Goal: Find contact information: Find contact information

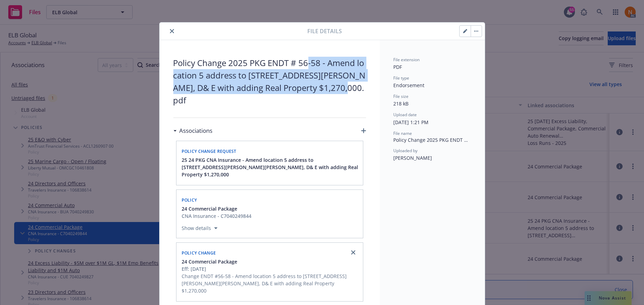
scroll to position [7, 0]
click at [39, 42] on link "ELB Global" at bounding box center [41, 43] width 21 height 6
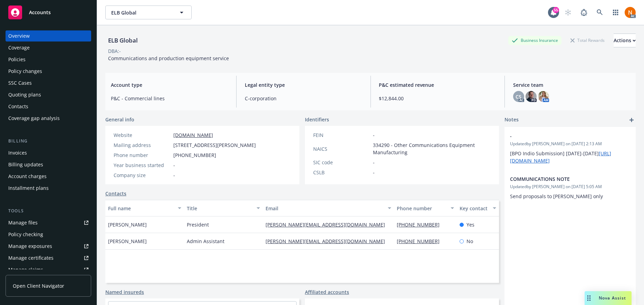
click at [279, 95] on span "C-corporation" at bounding box center [303, 98] width 117 height 7
drag, startPoint x: 274, startPoint y: 108, endPoint x: 261, endPoint y: 98, distance: 16.6
click at [274, 107] on div "Account type P&C - Commercial lines Legal entity type C-corporation P&C estimat…" at bounding box center [370, 91] width 530 height 37
drag, startPoint x: 173, startPoint y: 145, endPoint x: 229, endPoint y: 144, distance: 55.6
click at [229, 144] on span "4777 Bennett Drive Ste A, Livermore, CA, 94551" at bounding box center [214, 144] width 83 height 7
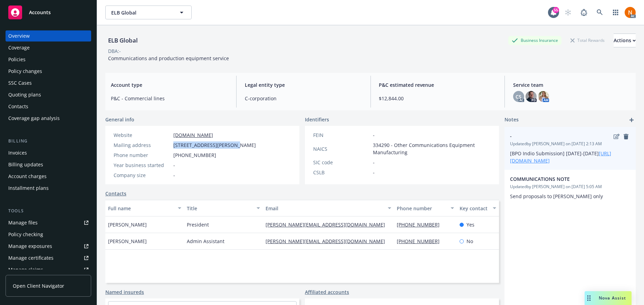
copy span "4777 Bennett Drive Ste A"
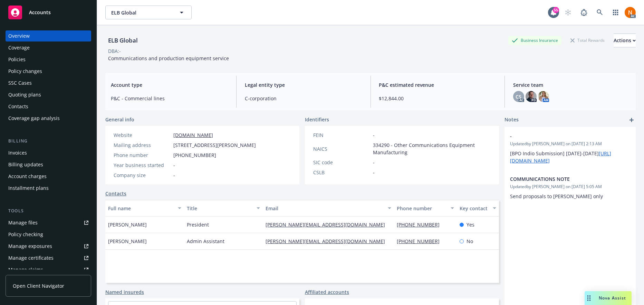
click at [251, 143] on span "4777 Bennett Drive Ste A, Livermore, CA, 94551" at bounding box center [214, 144] width 83 height 7
click at [250, 143] on span "4777 Bennett Drive Ste A, Livermore, CA, 94551" at bounding box center [214, 144] width 83 height 7
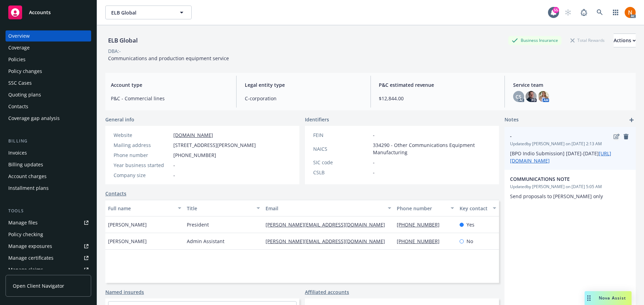
copy span "Livermore"
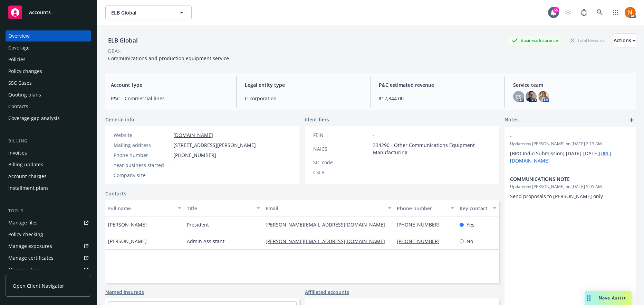
click at [256, 145] on span "4777 Bennett Drive Ste A, Livermore, CA, 94551" at bounding box center [214, 144] width 83 height 7
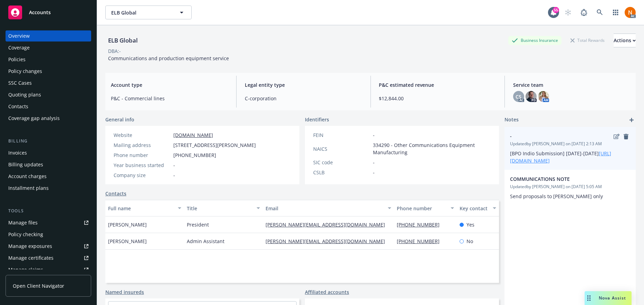
copy span "94551"
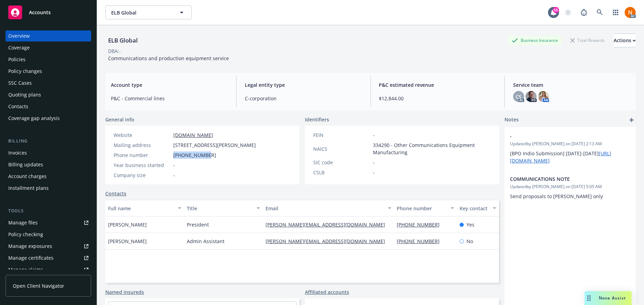
drag, startPoint x: 206, startPoint y: 157, endPoint x: 173, endPoint y: 153, distance: 32.7
click at [173, 153] on div "Phone number 925-400-6175" at bounding box center [185, 154] width 148 height 7
copy span "925-400-6175"
drag, startPoint x: 209, startPoint y: 134, endPoint x: 173, endPoint y: 134, distance: 35.9
click at [173, 134] on div "Website elbglobal.com" at bounding box center [185, 134] width 148 height 7
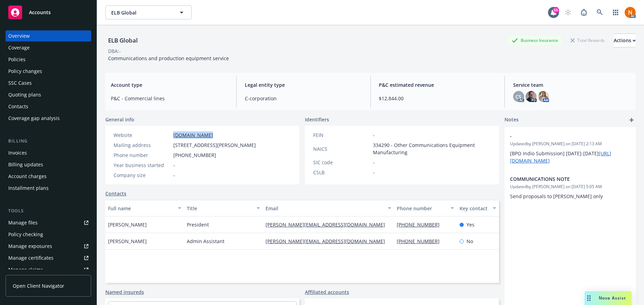
copy link "elbglobal.com"
click at [382, 146] on span "334290 - Other Communications Equipment Manufacturing" at bounding box center [432, 148] width 118 height 15
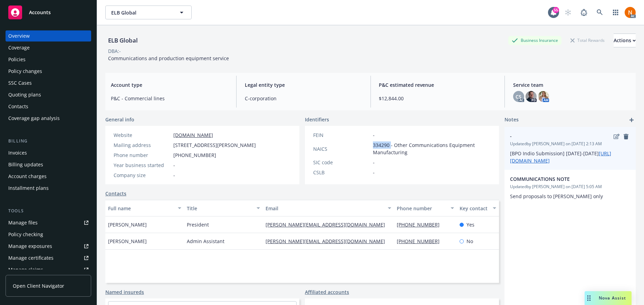
copy span "334290"
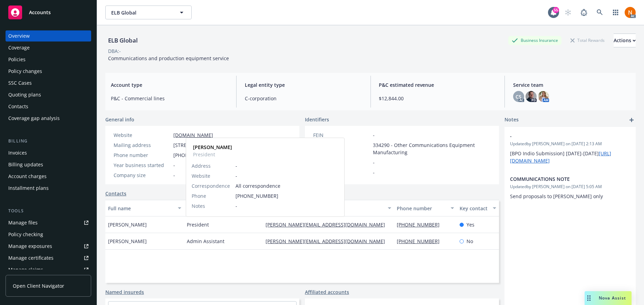
click at [203, 223] on span "President" at bounding box center [198, 224] width 22 height 7
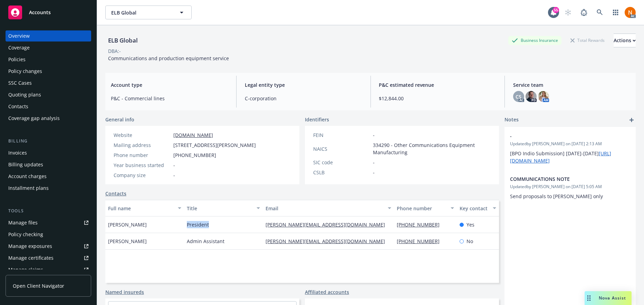
copy span "President"
drag, startPoint x: 146, startPoint y: 225, endPoint x: 109, endPoint y: 225, distance: 37.3
click at [109, 225] on div "Damian Bolton" at bounding box center [144, 224] width 79 height 17
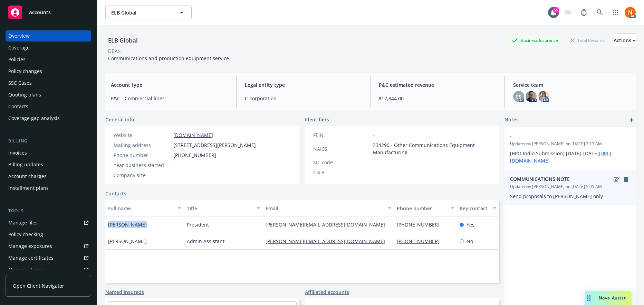
copy span "Damian Bolton"
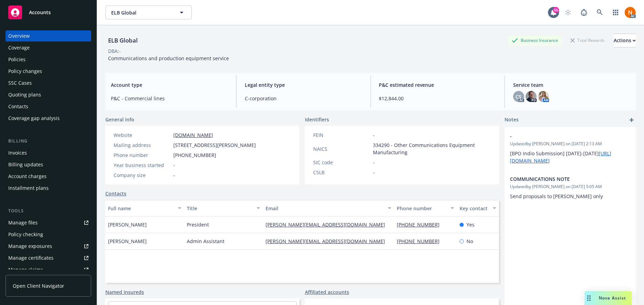
click at [449, 223] on div "925-400-6175" at bounding box center [425, 224] width 63 height 17
drag, startPoint x: 441, startPoint y: 223, endPoint x: 391, endPoint y: 223, distance: 50.1
click at [394, 223] on div "925-400-6175" at bounding box center [425, 224] width 63 height 17
copy link "925-400-6175"
drag, startPoint x: 379, startPoint y: 274, endPoint x: 347, endPoint y: 249, distance: 40.9
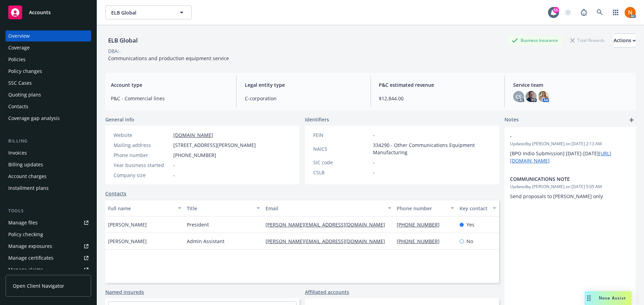
click at [379, 274] on div "Full name Title Email Phone number Key contact Damian Bolton President d.bolton…" at bounding box center [302, 241] width 394 height 83
drag, startPoint x: 342, startPoint y: 223, endPoint x: 258, endPoint y: 223, distance: 83.9
click at [258, 223] on div "Damian Bolton President d.bolton@elbglobal.com 925-400-6175 Yes" at bounding box center [302, 224] width 394 height 17
copy div "d.bolton@elbglobal.com"
drag, startPoint x: 236, startPoint y: 57, endPoint x: 107, endPoint y: 59, distance: 128.5
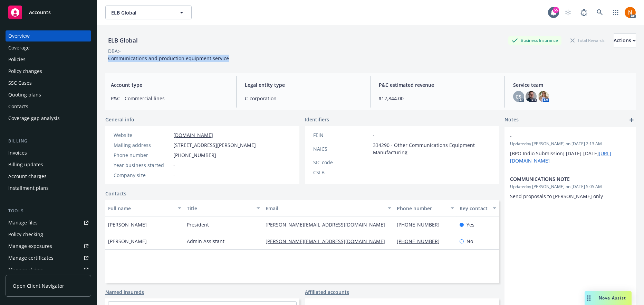
click at [108, 59] on div "ELB Global Business Insurance Total Rewards Actions DBA: - Communications and p…" at bounding box center [370, 47] width 530 height 28
click at [33, 59] on div "Policies" at bounding box center [48, 59] width 80 height 11
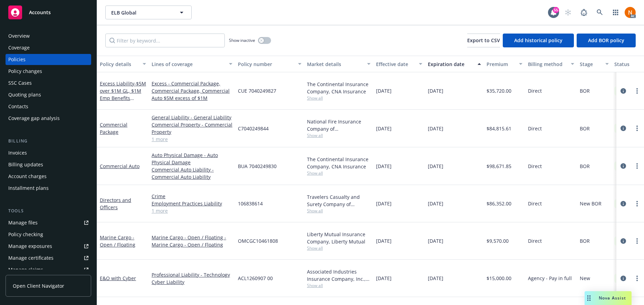
click at [319, 132] on span "Show all" at bounding box center [339, 135] width 64 height 6
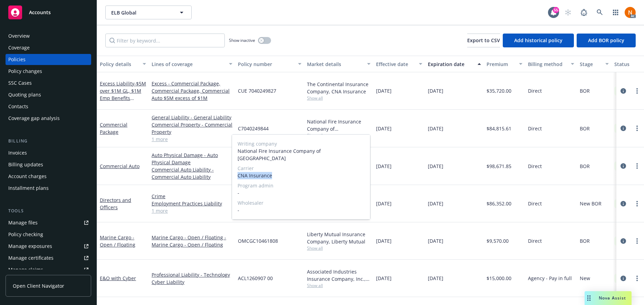
drag, startPoint x: 270, startPoint y: 168, endPoint x: 234, endPoint y: 168, distance: 36.3
click at [232, 169] on div "Writing company National Fire Insurance Company of Hartford Carrier CNA Insuran…" at bounding box center [301, 176] width 138 height 85
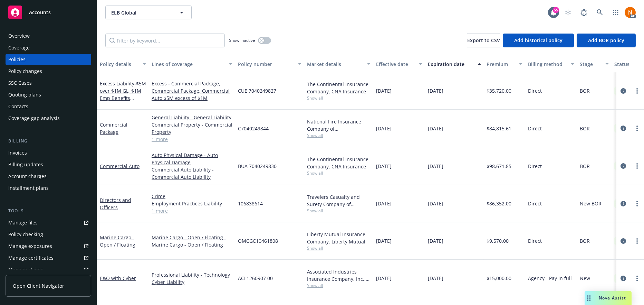
click at [264, 109] on div "C7040249844" at bounding box center [269, 128] width 69 height 38
click at [321, 170] on span "Show all" at bounding box center [339, 173] width 64 height 6
click at [335, 99] on div "The Continental Insurance Company, CNA Insurance Show all" at bounding box center [338, 90] width 69 height 37
click at [331, 95] on span "Show all" at bounding box center [339, 98] width 64 height 6
click at [295, 90] on div "CUE 7040249827" at bounding box center [269, 90] width 69 height 37
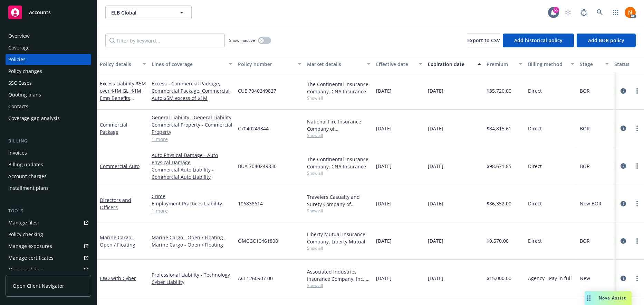
click at [318, 91] on div "The Continental Insurance Company, CNA Insurance Show all" at bounding box center [339, 90] width 64 height 20
click at [318, 95] on span "Show all" at bounding box center [339, 98] width 64 height 6
click at [295, 45] on div "Show inactive Export to CSV Add historical policy Add BOR policy" at bounding box center [370, 40] width 547 height 30
click at [249, 125] on span "C7040249844" at bounding box center [253, 128] width 31 height 7
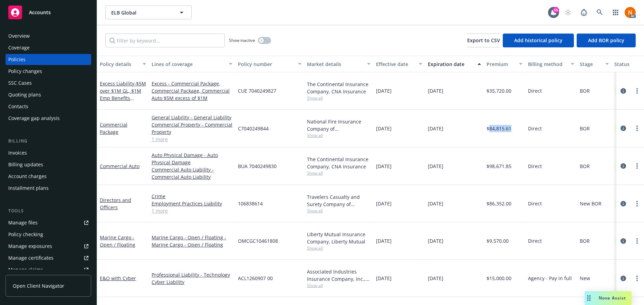
drag, startPoint x: 514, startPoint y: 120, endPoint x: 488, endPoint y: 122, distance: 26.0
click at [488, 122] on div "$84,815.61" at bounding box center [504, 128] width 41 height 38
click at [264, 162] on span "BUA 7040249830" at bounding box center [257, 165] width 39 height 7
click at [268, 162] on span "BUA 7040249830" at bounding box center [257, 165] width 39 height 7
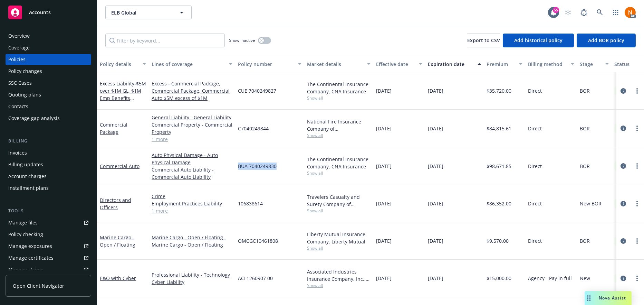
drag, startPoint x: 237, startPoint y: 160, endPoint x: 280, endPoint y: 161, distance: 42.8
click at [280, 161] on div "BUA 7040249830" at bounding box center [269, 166] width 69 height 38
drag, startPoint x: 516, startPoint y: 158, endPoint x: 489, endPoint y: 160, distance: 26.3
click at [489, 160] on div "$98,671.85" at bounding box center [504, 166] width 41 height 38
drag, startPoint x: 277, startPoint y: 87, endPoint x: 238, endPoint y: 87, distance: 39.7
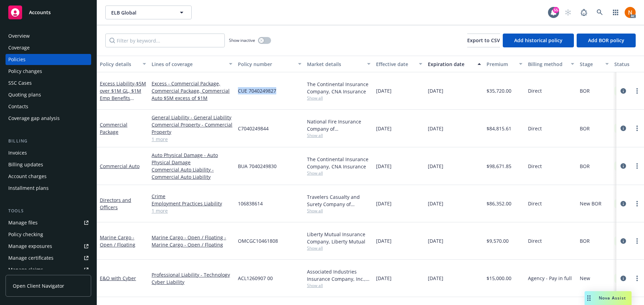
click at [238, 87] on div "CUE 7040249827" at bounding box center [269, 90] width 69 height 37
drag, startPoint x: 513, startPoint y: 85, endPoint x: 490, endPoint y: 88, distance: 23.9
click at [490, 88] on div "$35,720.00" at bounding box center [504, 90] width 41 height 37
drag, startPoint x: 288, startPoint y: 86, endPoint x: 237, endPoint y: 88, distance: 50.8
click at [237, 88] on div "CUE 7040249827" at bounding box center [269, 90] width 69 height 37
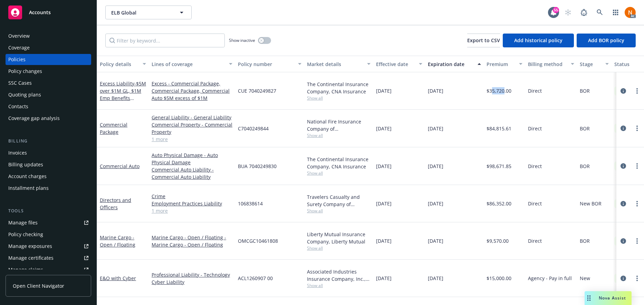
drag, startPoint x: 491, startPoint y: 88, endPoint x: 504, endPoint y: 88, distance: 13.5
click at [504, 88] on span "$35,720.00" at bounding box center [498, 90] width 25 height 7
click at [491, 87] on span "$35,720.00" at bounding box center [498, 90] width 25 height 7
drag, startPoint x: 488, startPoint y: 88, endPoint x: 510, endPoint y: 88, distance: 21.4
click at [510, 88] on span "$35,720.00" at bounding box center [498, 90] width 25 height 7
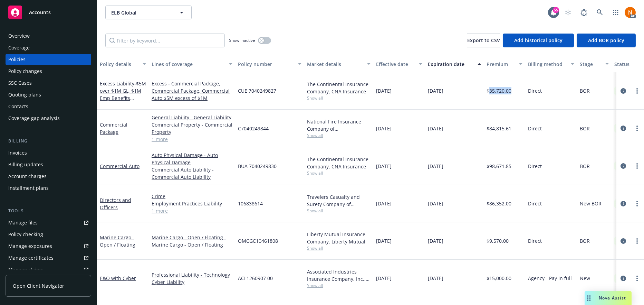
drag, startPoint x: 405, startPoint y: 86, endPoint x: 376, endPoint y: 86, distance: 28.7
click at [376, 86] on div "11/16/2024" at bounding box center [399, 90] width 52 height 37
drag, startPoint x: 465, startPoint y: 85, endPoint x: 427, endPoint y: 87, distance: 38.4
click at [427, 87] on div "11/16/2025" at bounding box center [454, 90] width 59 height 37
click at [266, 38] on button "button" at bounding box center [264, 40] width 13 height 7
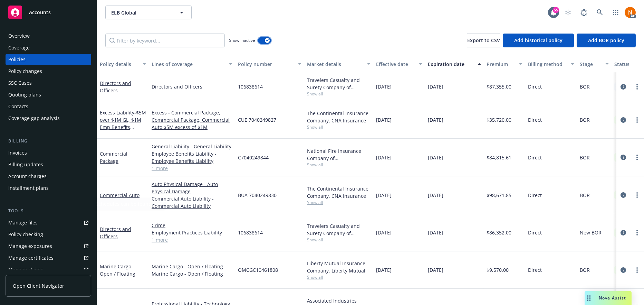
scroll to position [145, 0]
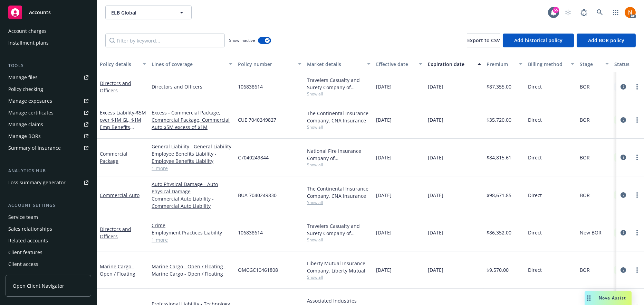
click at [29, 214] on div "Service team" at bounding box center [23, 216] width 30 height 11
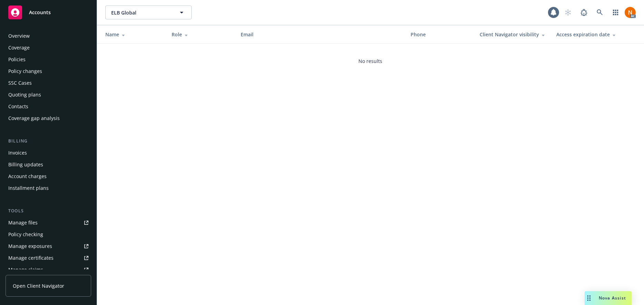
scroll to position [145, 0]
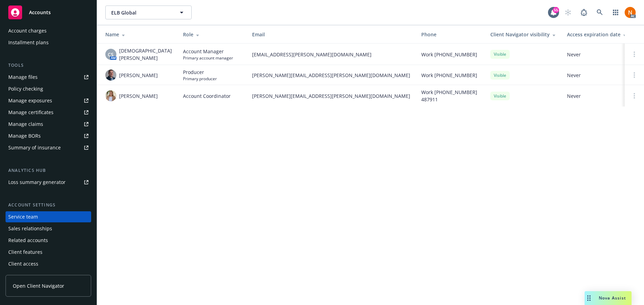
drag, startPoint x: 161, startPoint y: 133, endPoint x: 161, endPoint y: 116, distance: 17.3
click at [161, 127] on div "ELB Global ELB Global 55 AC Name Role Email Phone Client Navigator visibility A…" at bounding box center [370, 152] width 547 height 305
drag, startPoint x: 148, startPoint y: 77, endPoint x: 118, endPoint y: 77, distance: 29.7
click at [118, 77] on div "Josh Young" at bounding box center [138, 74] width 67 height 11
